Goal: Information Seeking & Learning: Learn about a topic

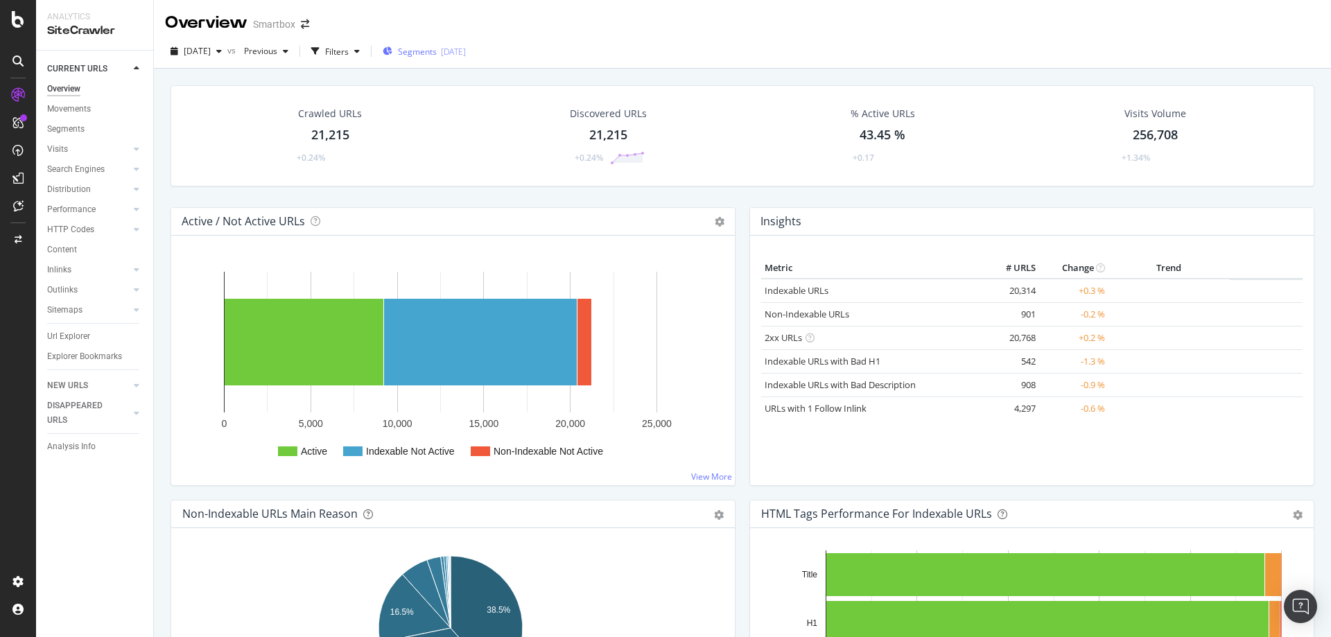
click at [437, 46] on span "Segments" at bounding box center [417, 52] width 39 height 12
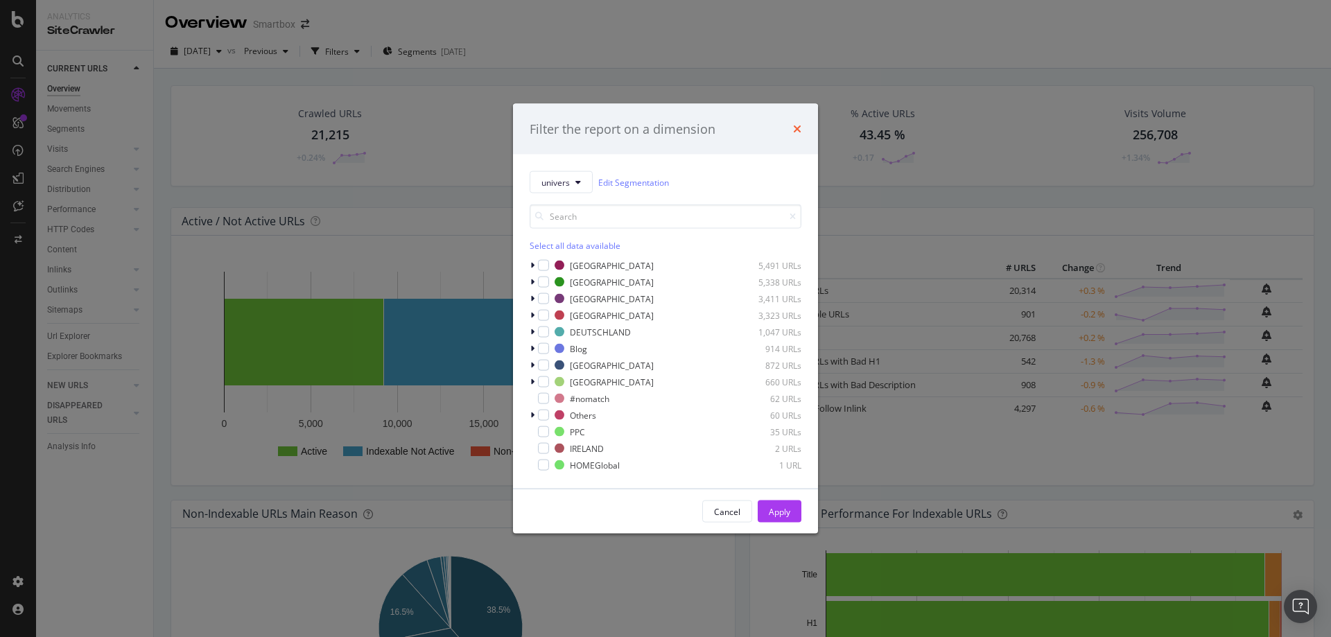
click at [796, 127] on icon "times" at bounding box center [797, 128] width 8 height 11
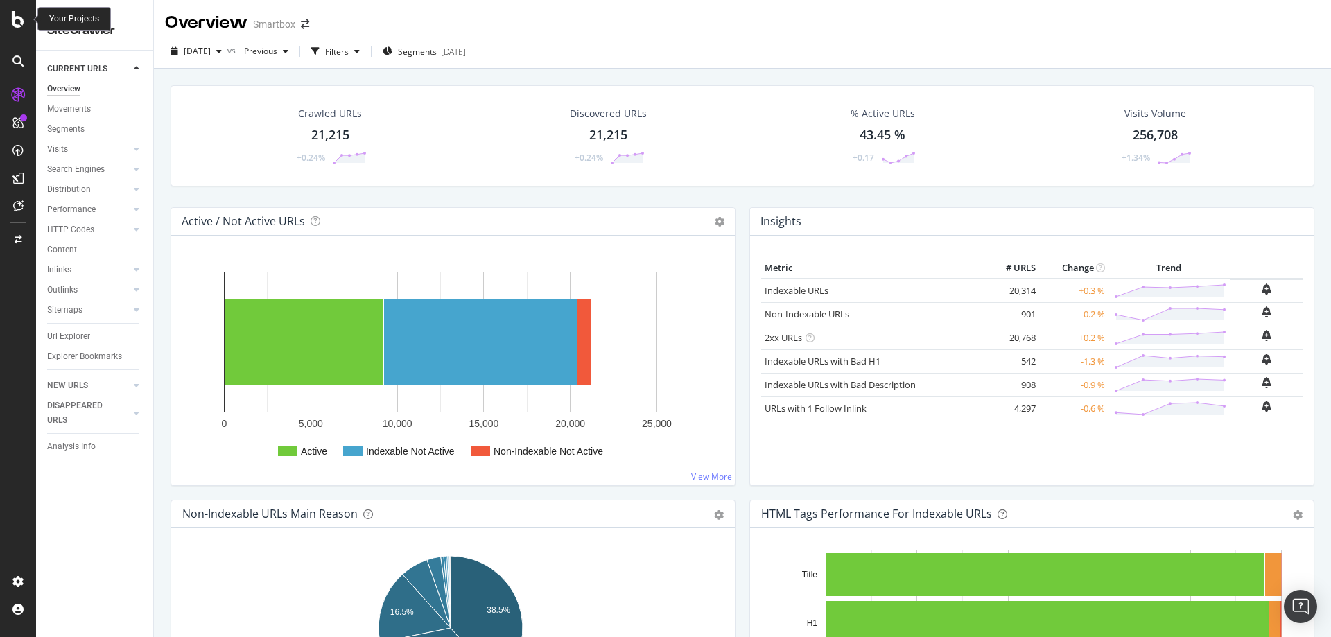
click at [21, 21] on icon at bounding box center [18, 19] width 12 height 17
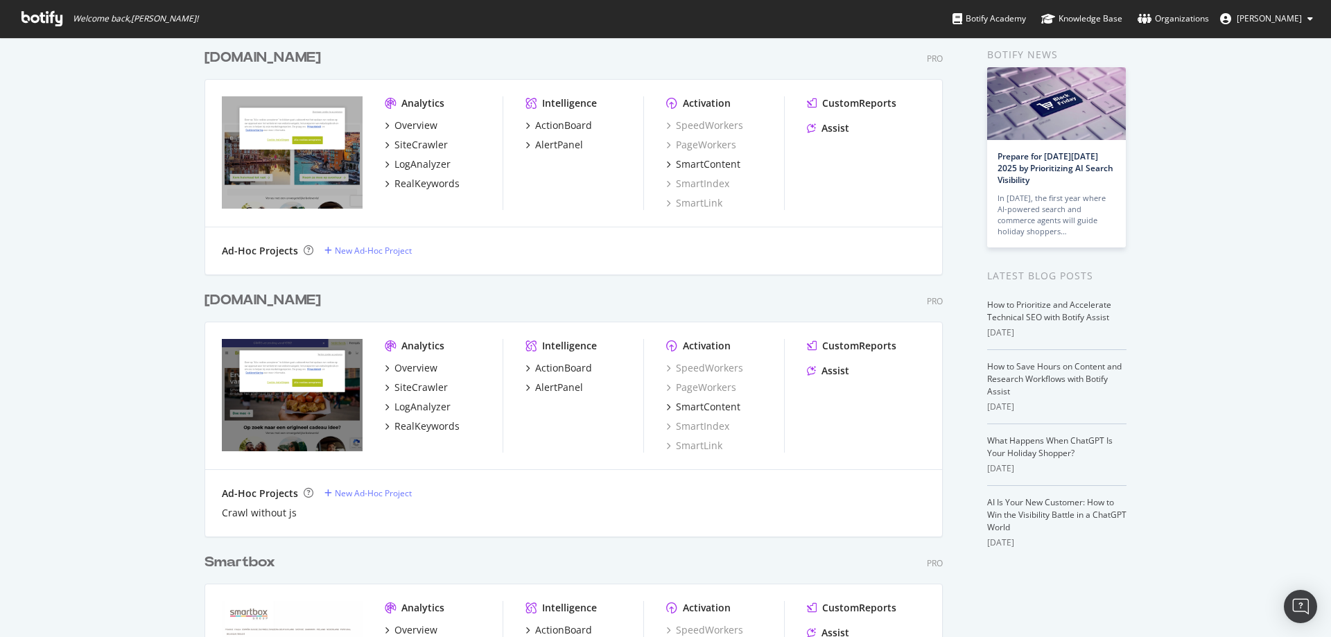
scroll to position [139, 0]
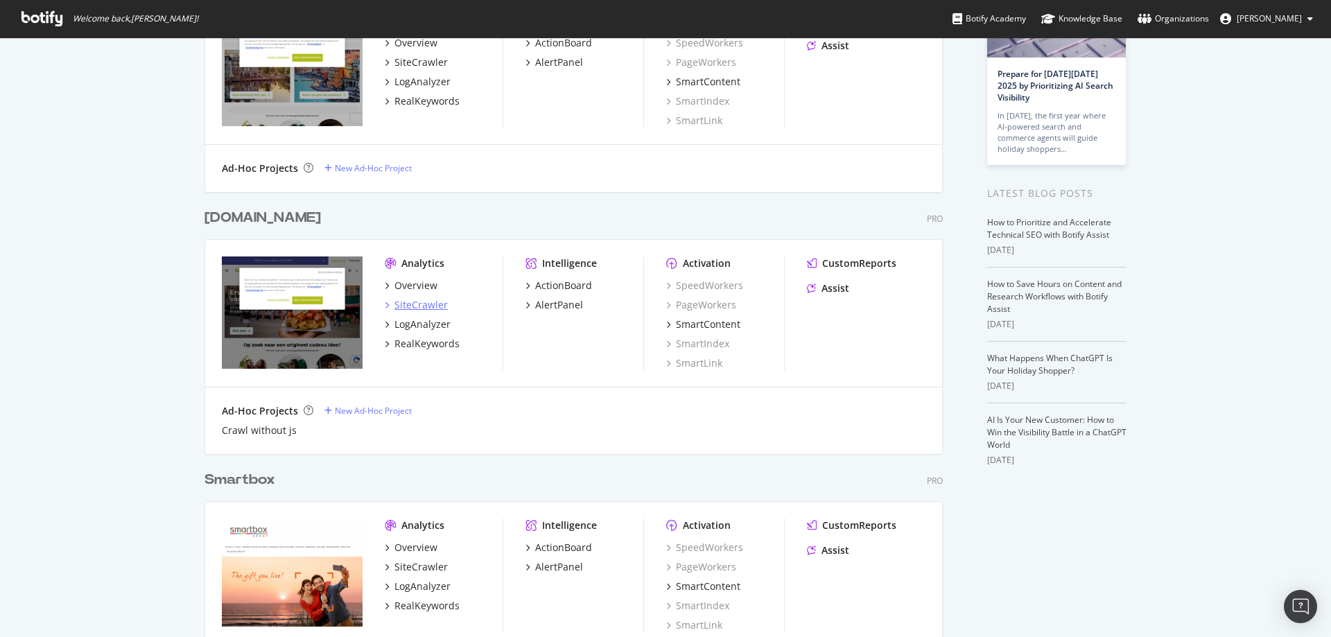
click at [403, 304] on div "SiteCrawler" at bounding box center [420, 305] width 53 height 14
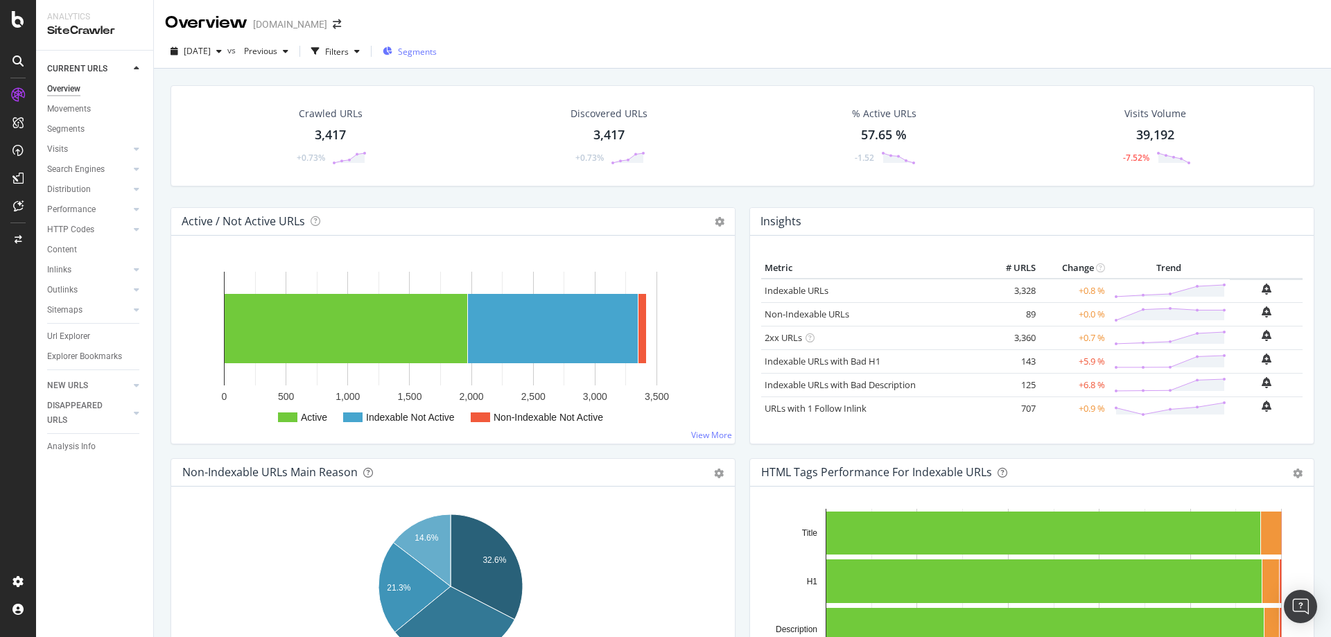
click at [392, 55] on icon "button" at bounding box center [388, 51] width 10 height 8
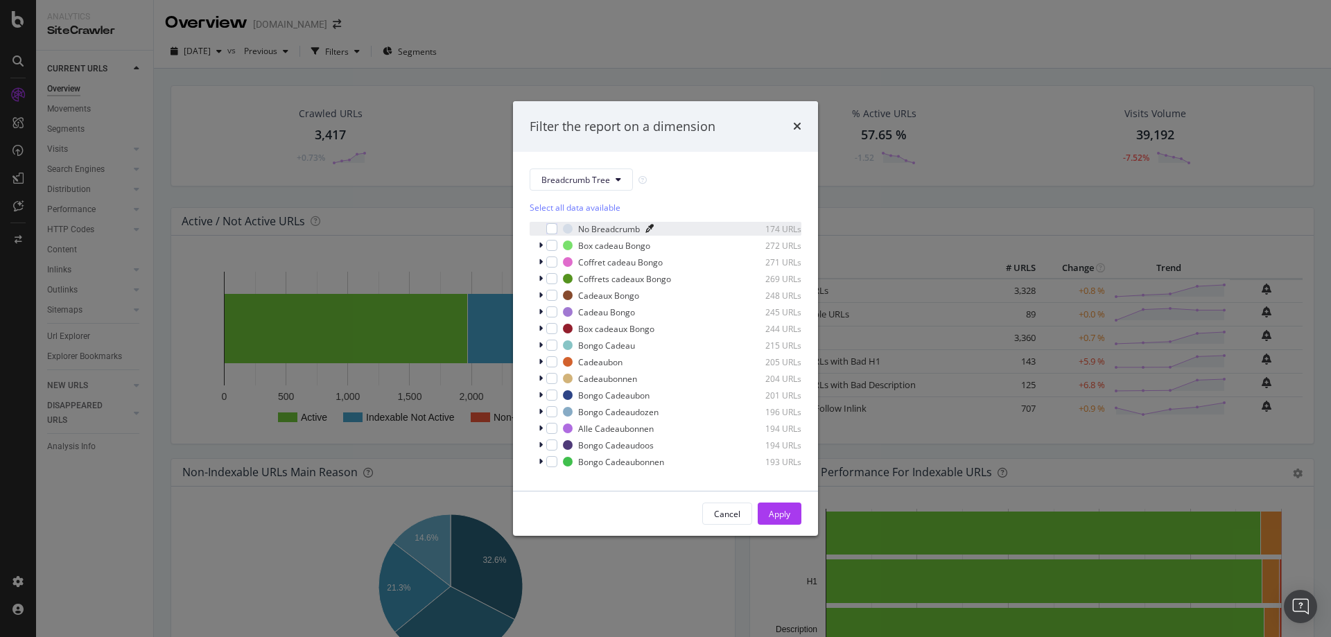
scroll to position [12, 0]
click at [572, 475] on div "Breadcrumb Tree Select all data available No Breadcrumb 174 URLs Box cadeau Bon…" at bounding box center [665, 321] width 305 height 339
click at [570, 466] on span "Show 2 more" at bounding box center [564, 468] width 46 height 12
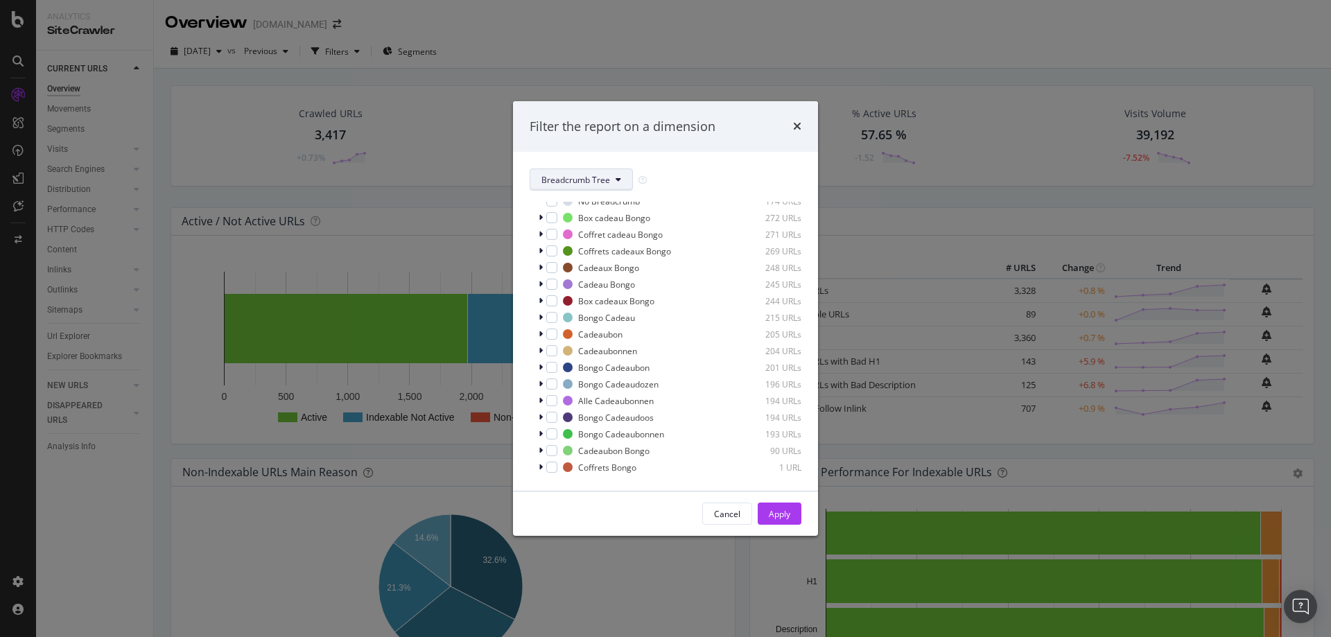
click at [624, 175] on button "Breadcrumb Tree" at bounding box center [581, 179] width 103 height 22
click at [600, 237] on div "pagetype" at bounding box center [586, 229] width 112 height 20
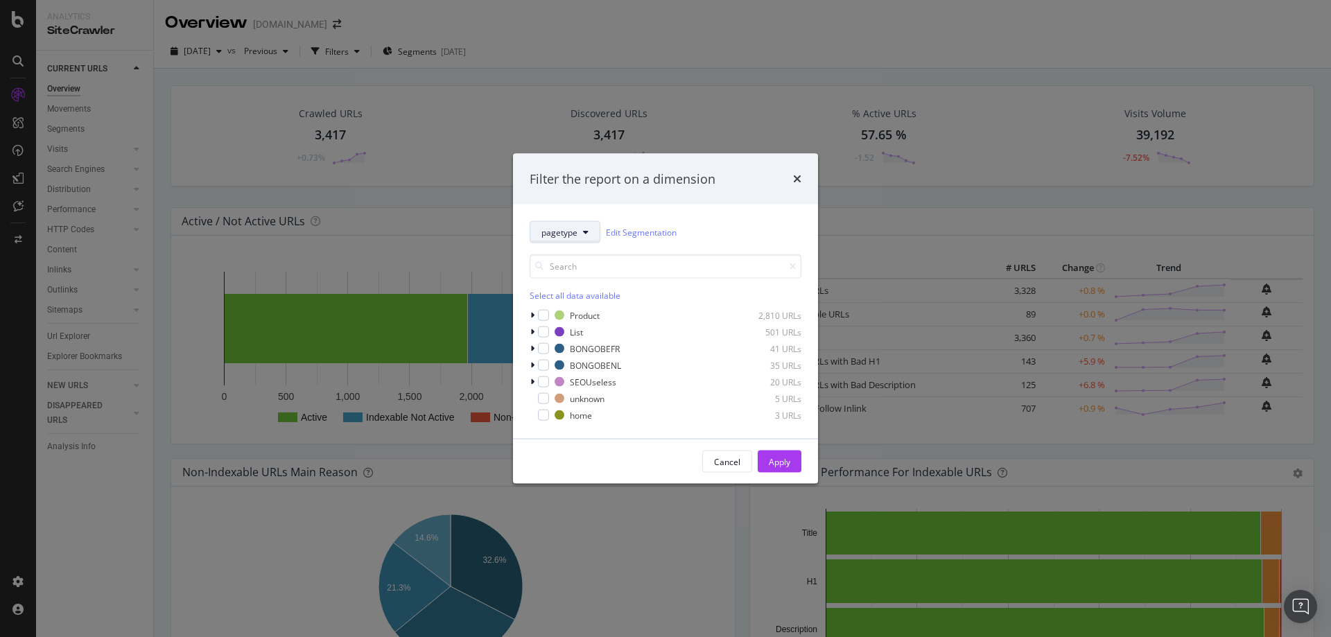
click at [582, 231] on button "pagetype" at bounding box center [565, 232] width 71 height 22
click at [583, 304] on span "univers" at bounding box center [585, 307] width 89 height 12
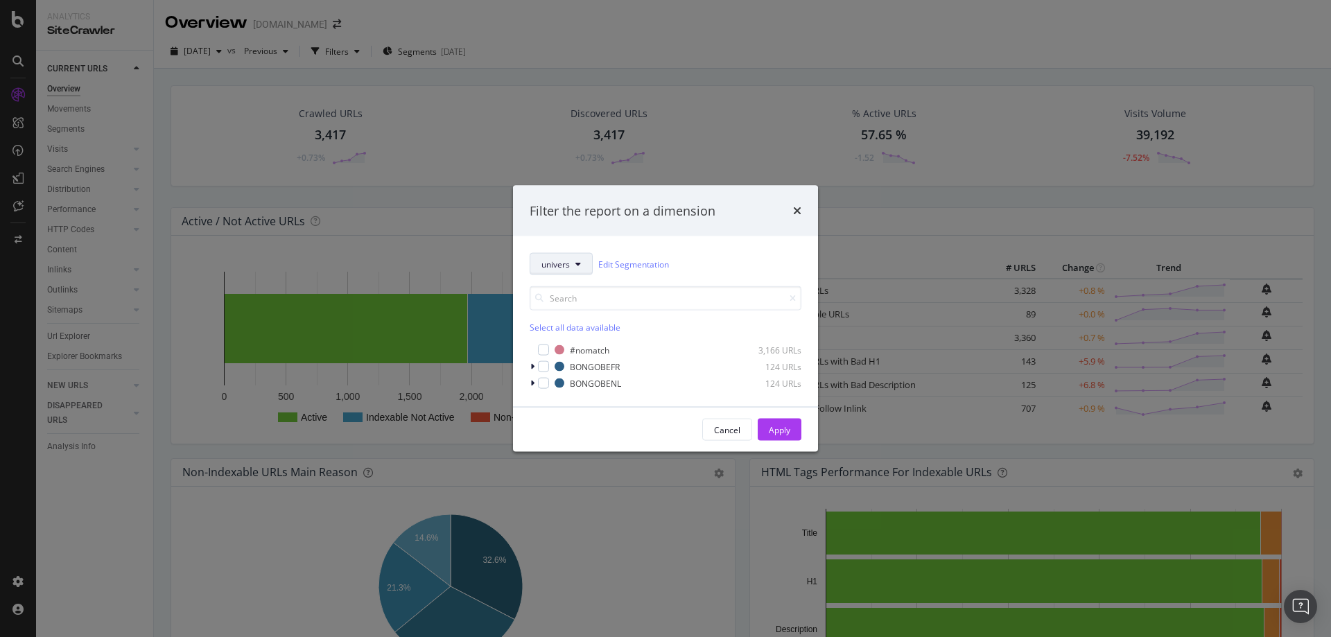
click at [570, 266] on span "univers" at bounding box center [555, 264] width 28 height 12
click at [564, 385] on span "Breadcrumb Tree" at bounding box center [585, 387] width 89 height 12
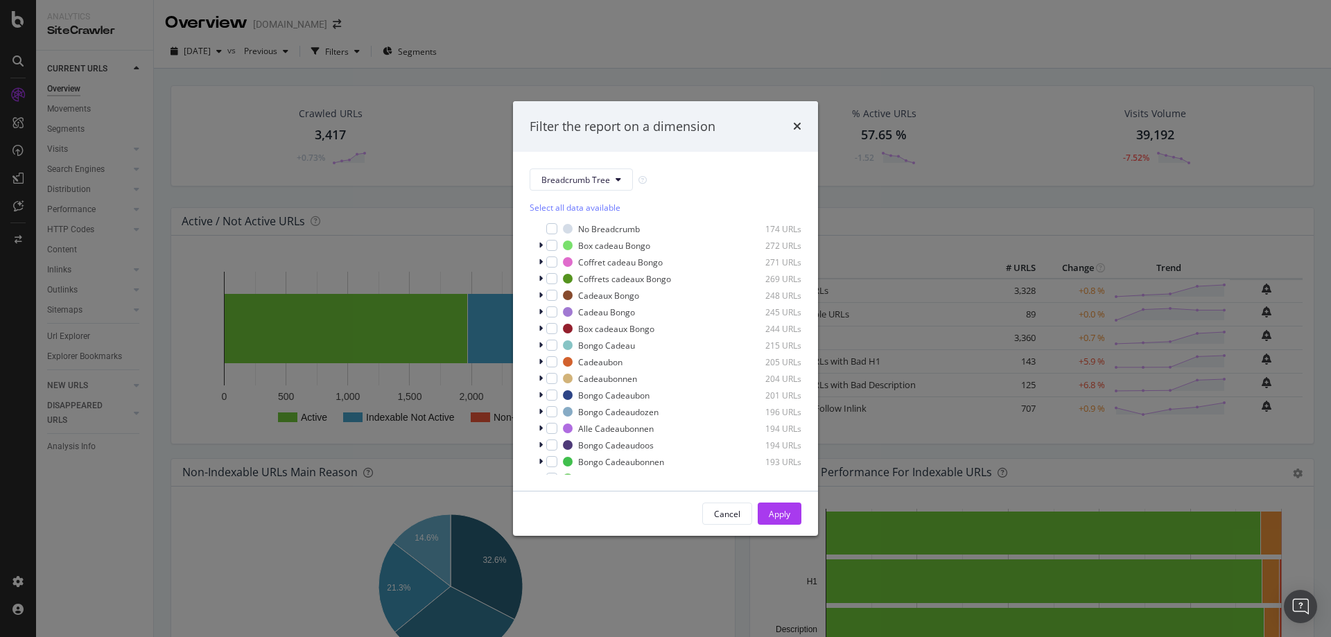
click at [797, 134] on div "times" at bounding box center [797, 127] width 8 height 18
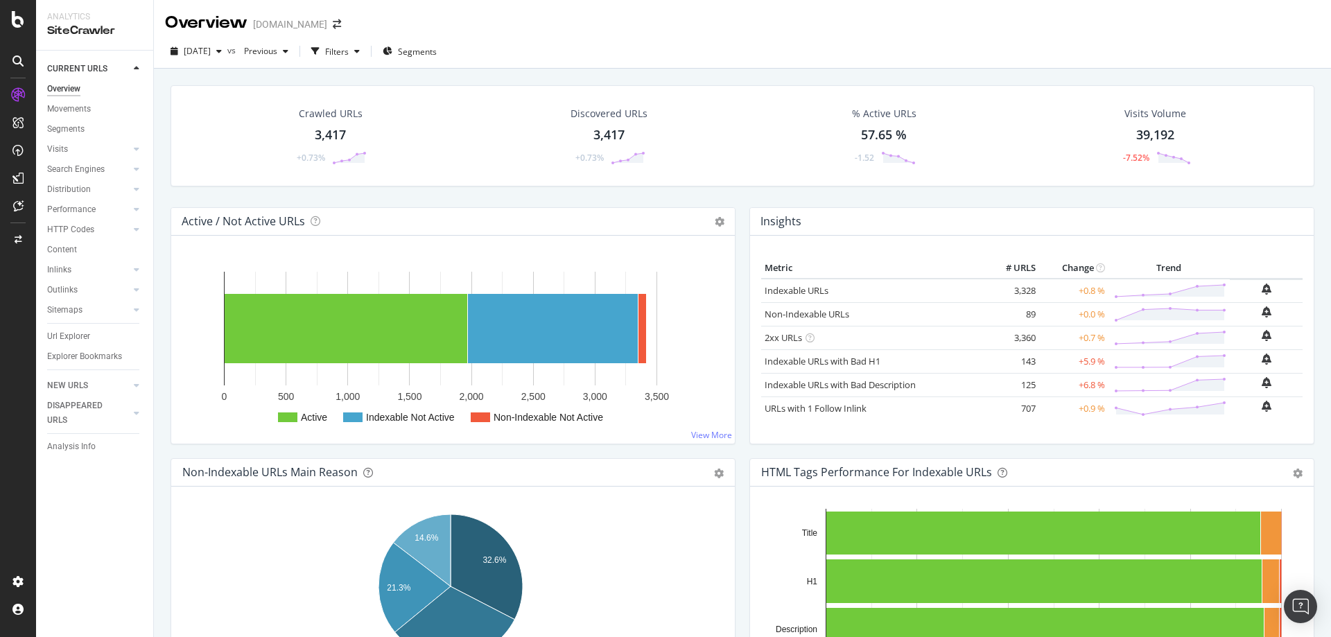
click at [867, 124] on div "% Active URLs 57.65 % -1.52" at bounding box center [884, 136] width 92 height 72
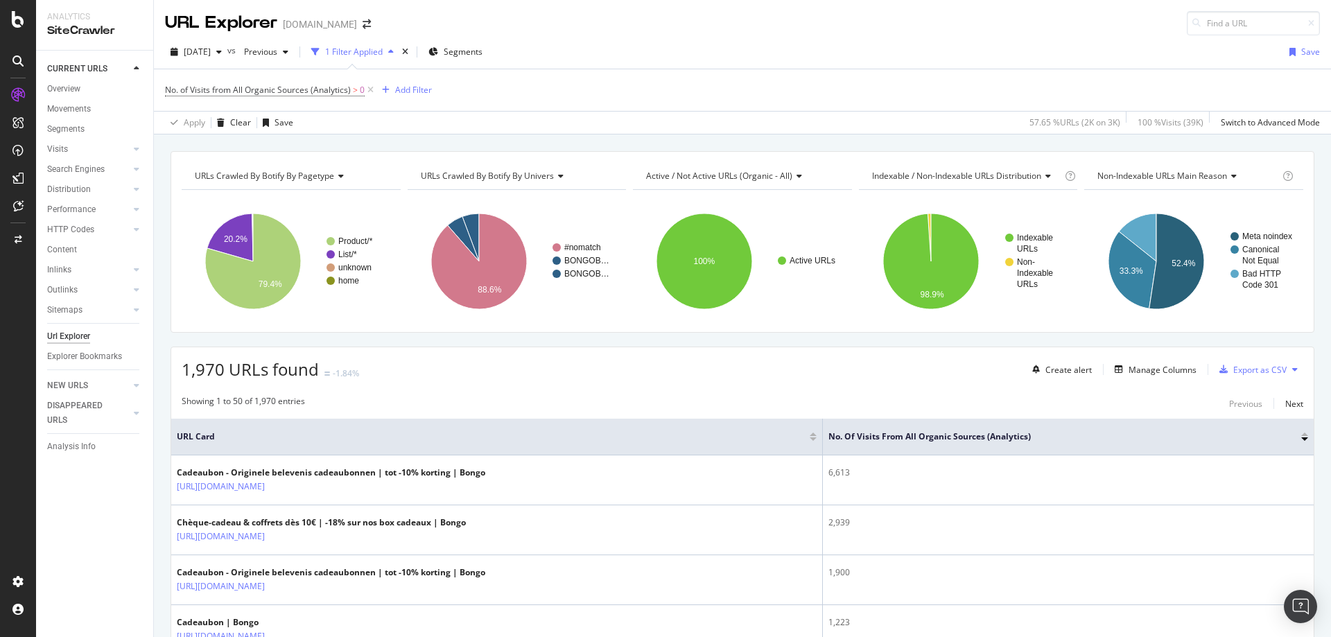
click at [314, 187] on div "URLs Crawled By Botify By pagetype Chart (by Value) Table Expand Export as CSV …" at bounding box center [291, 176] width 219 height 28
